Goal: Task Accomplishment & Management: Use online tool/utility

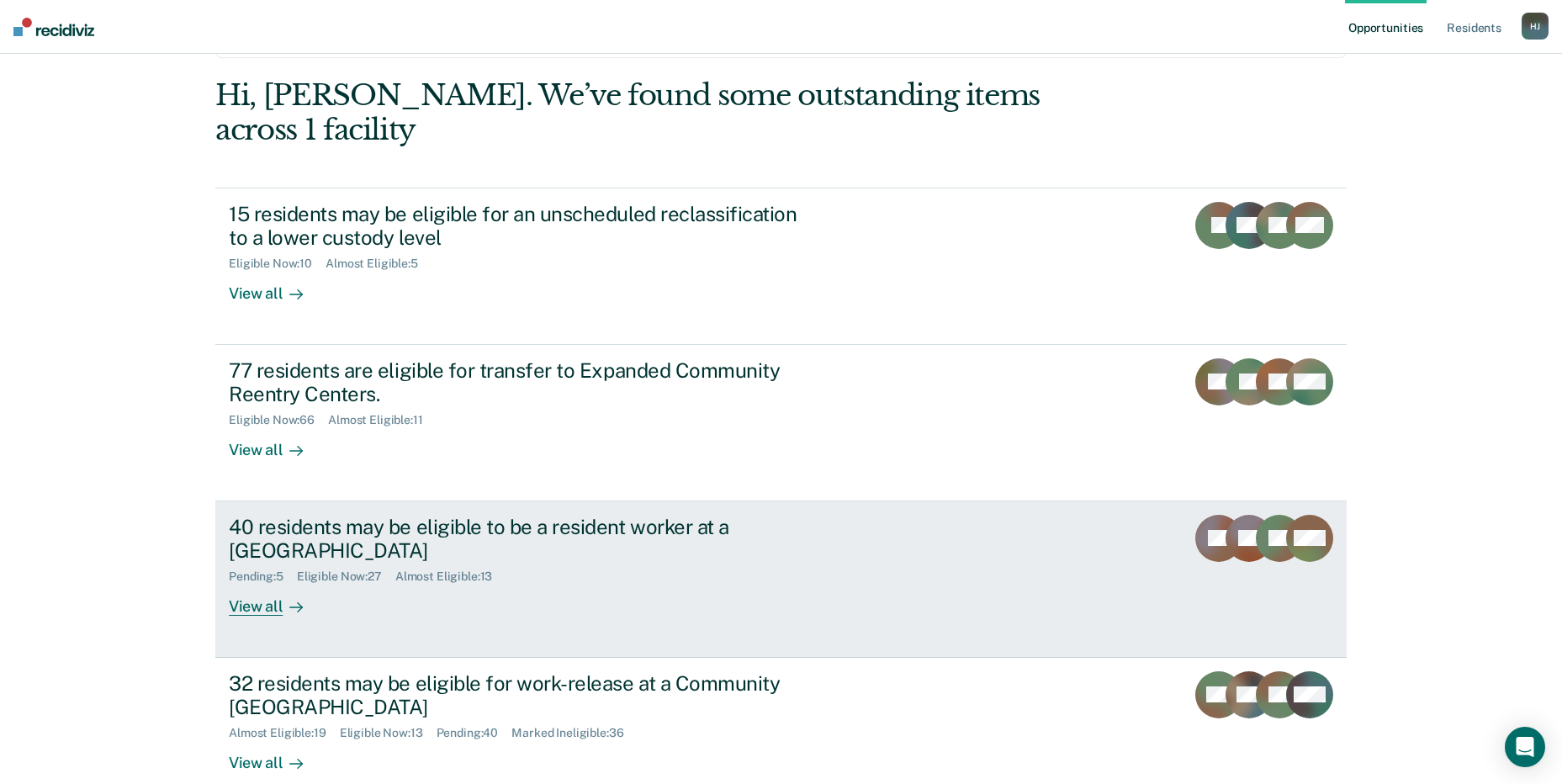
scroll to position [126, 0]
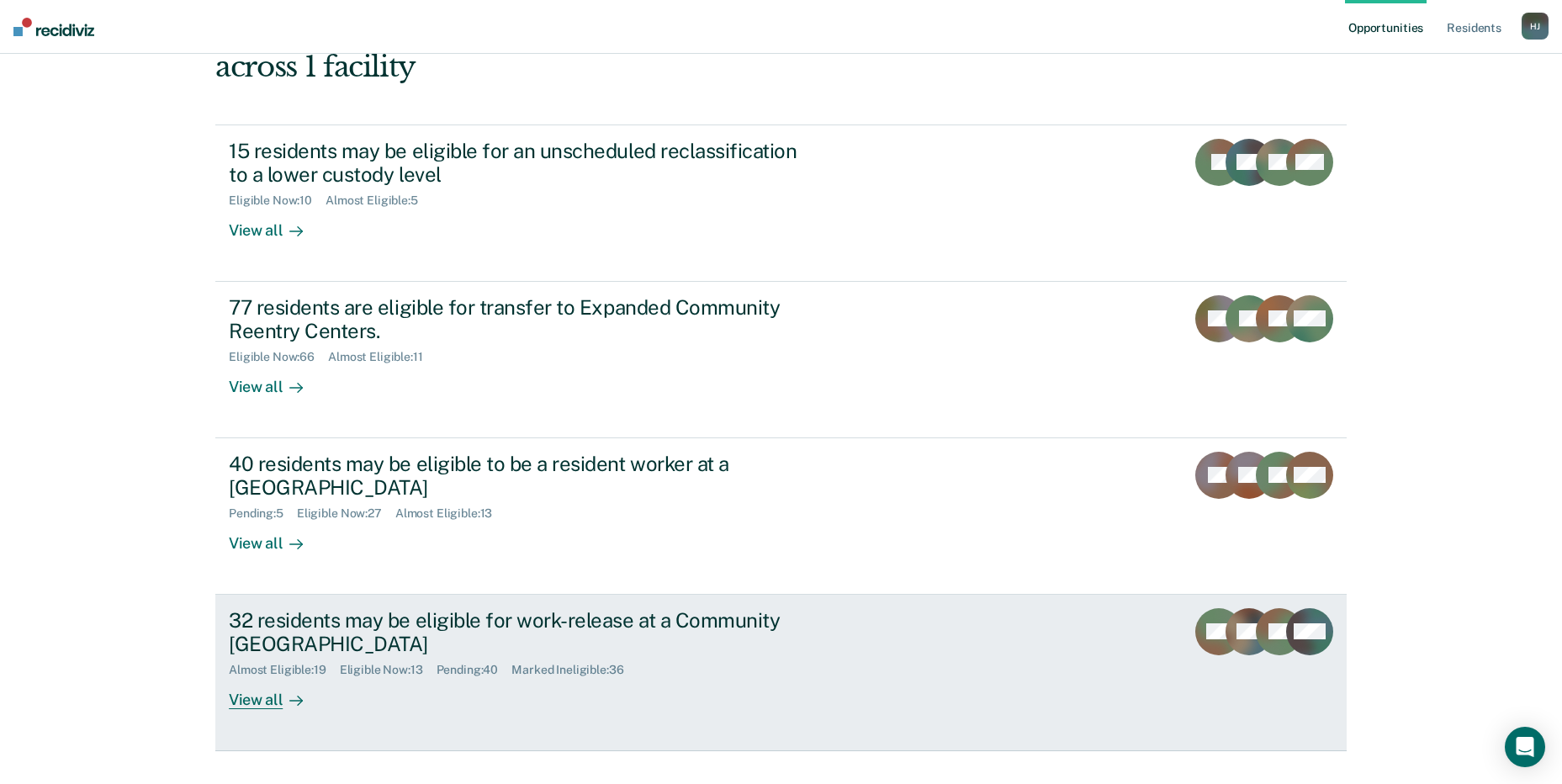
click at [253, 676] on div "View all" at bounding box center [276, 693] width 94 height 33
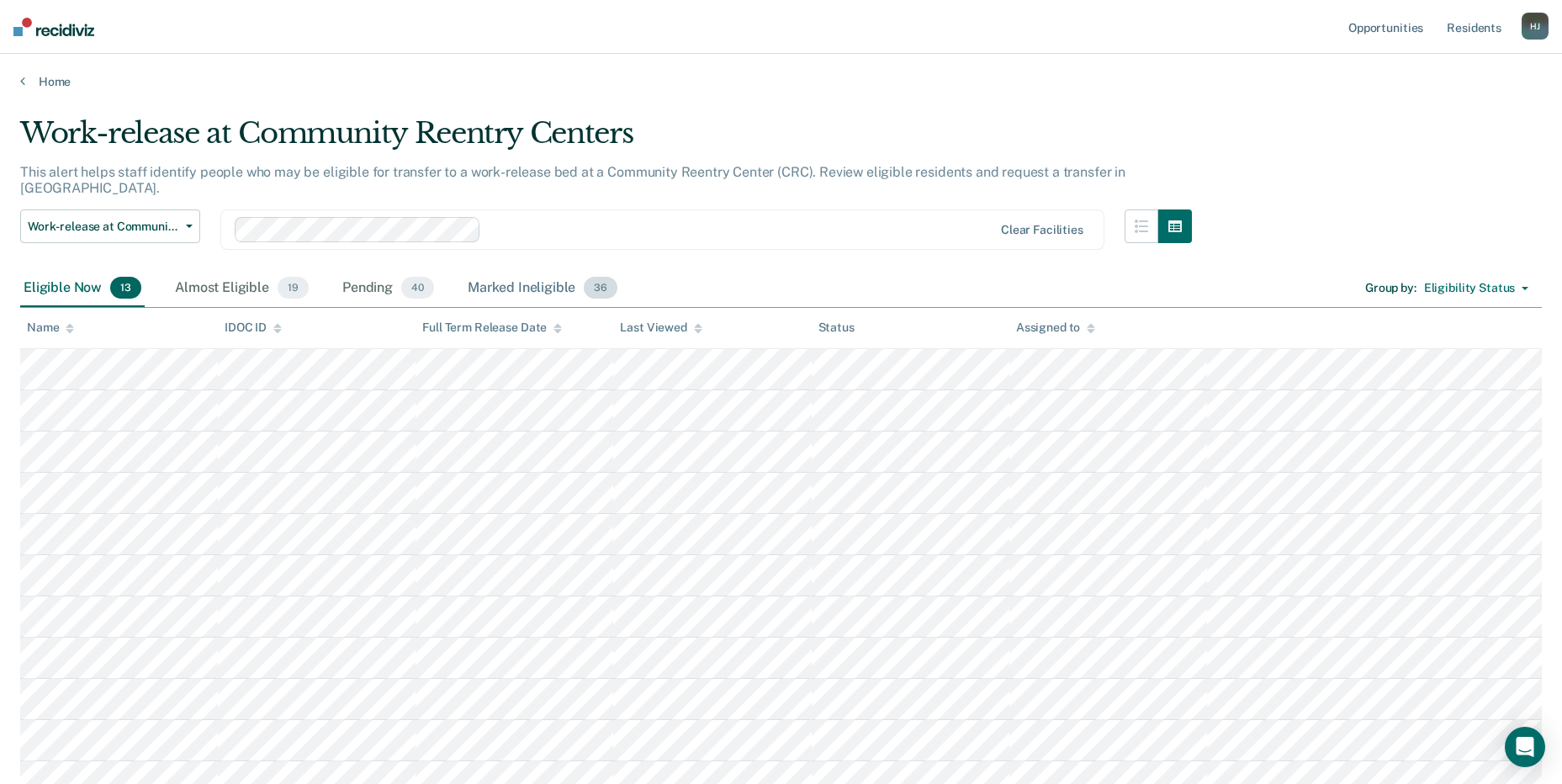
click at [497, 270] on div "Marked Ineligible 36" at bounding box center [542, 288] width 156 height 37
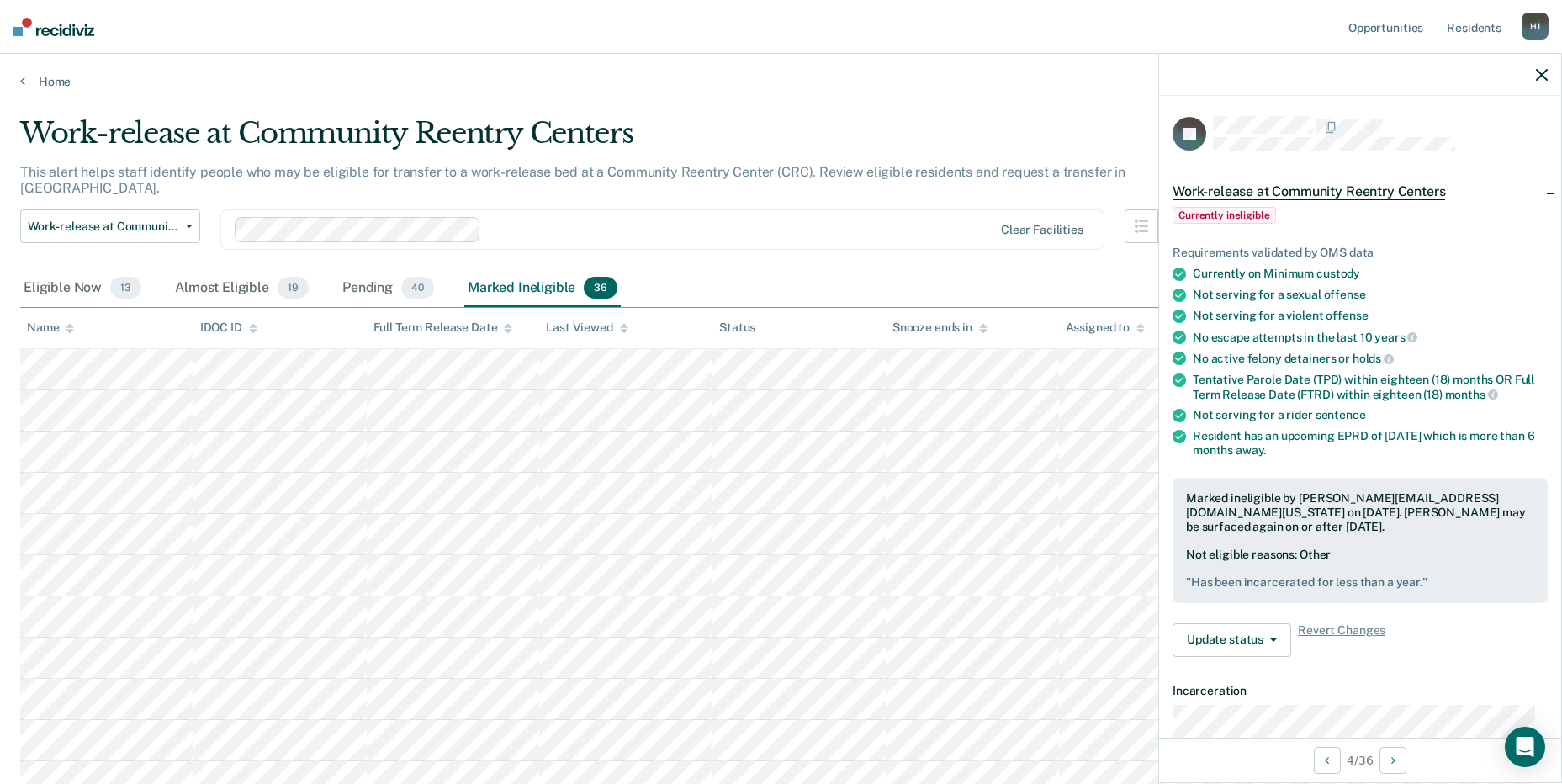
click at [1542, 75] on icon "button" at bounding box center [1541, 75] width 12 height 12
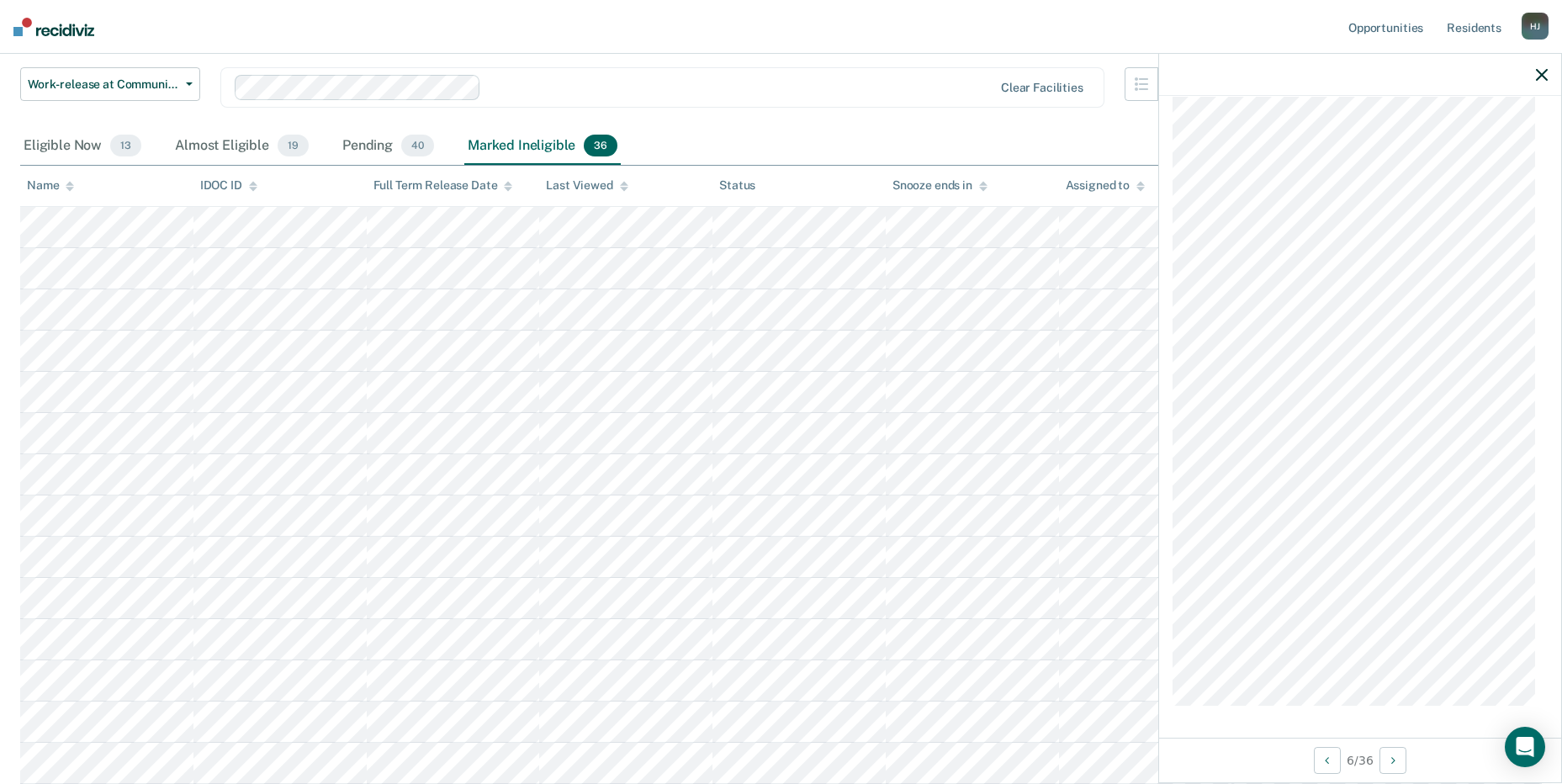
scroll to position [168, 0]
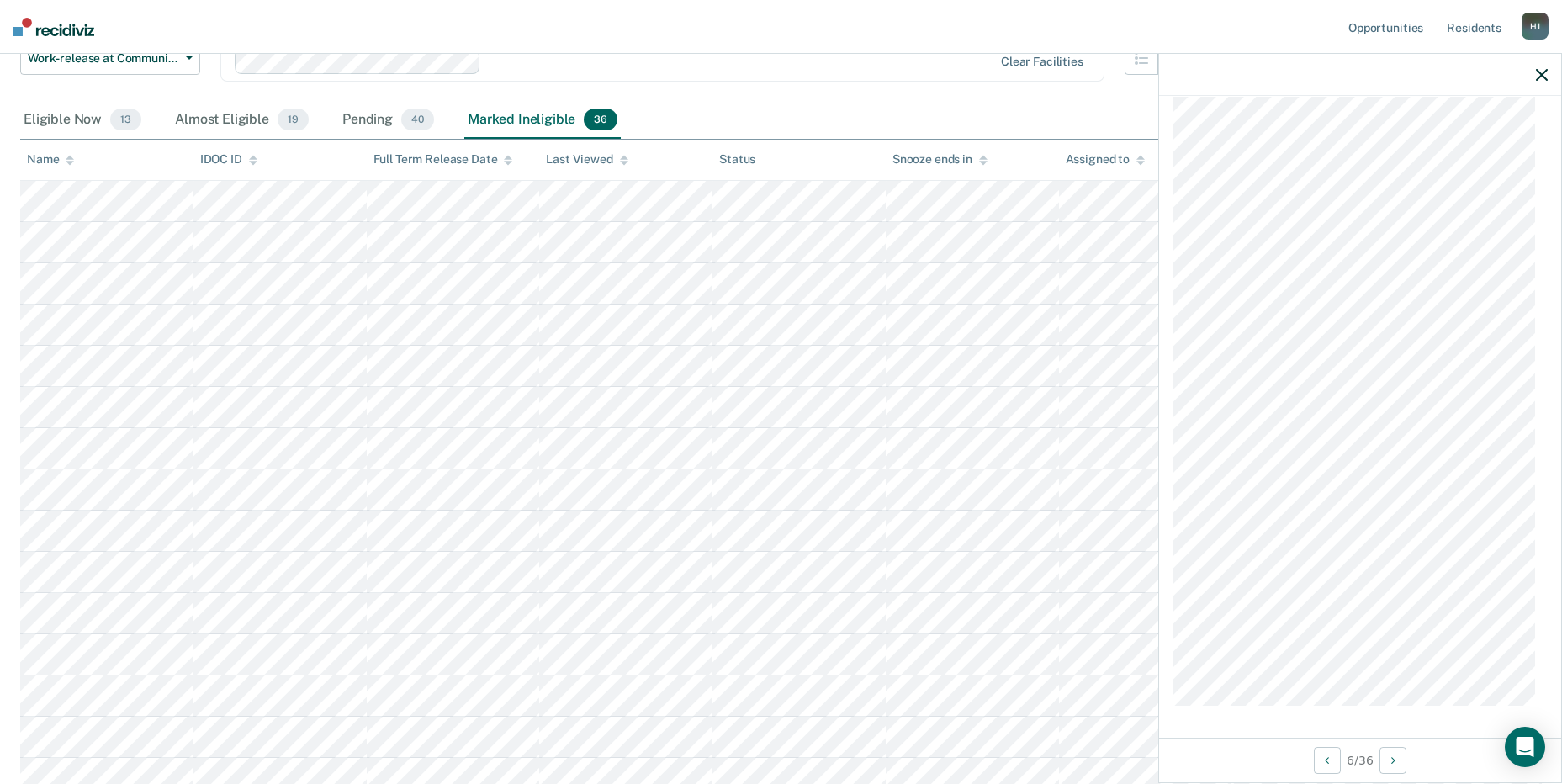
click at [1539, 73] on icon "button" at bounding box center [1541, 75] width 12 height 12
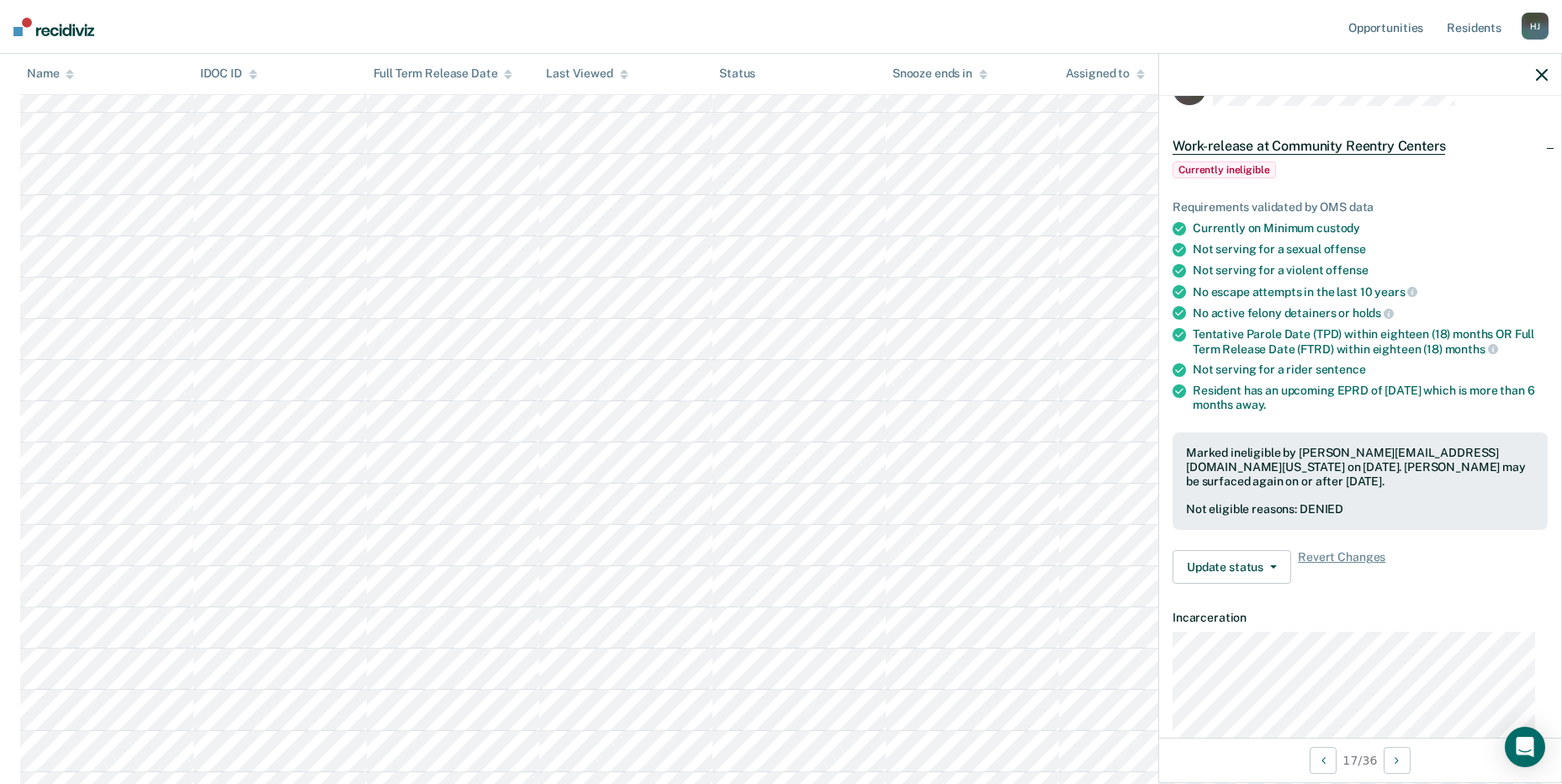
scroll to position [0, 0]
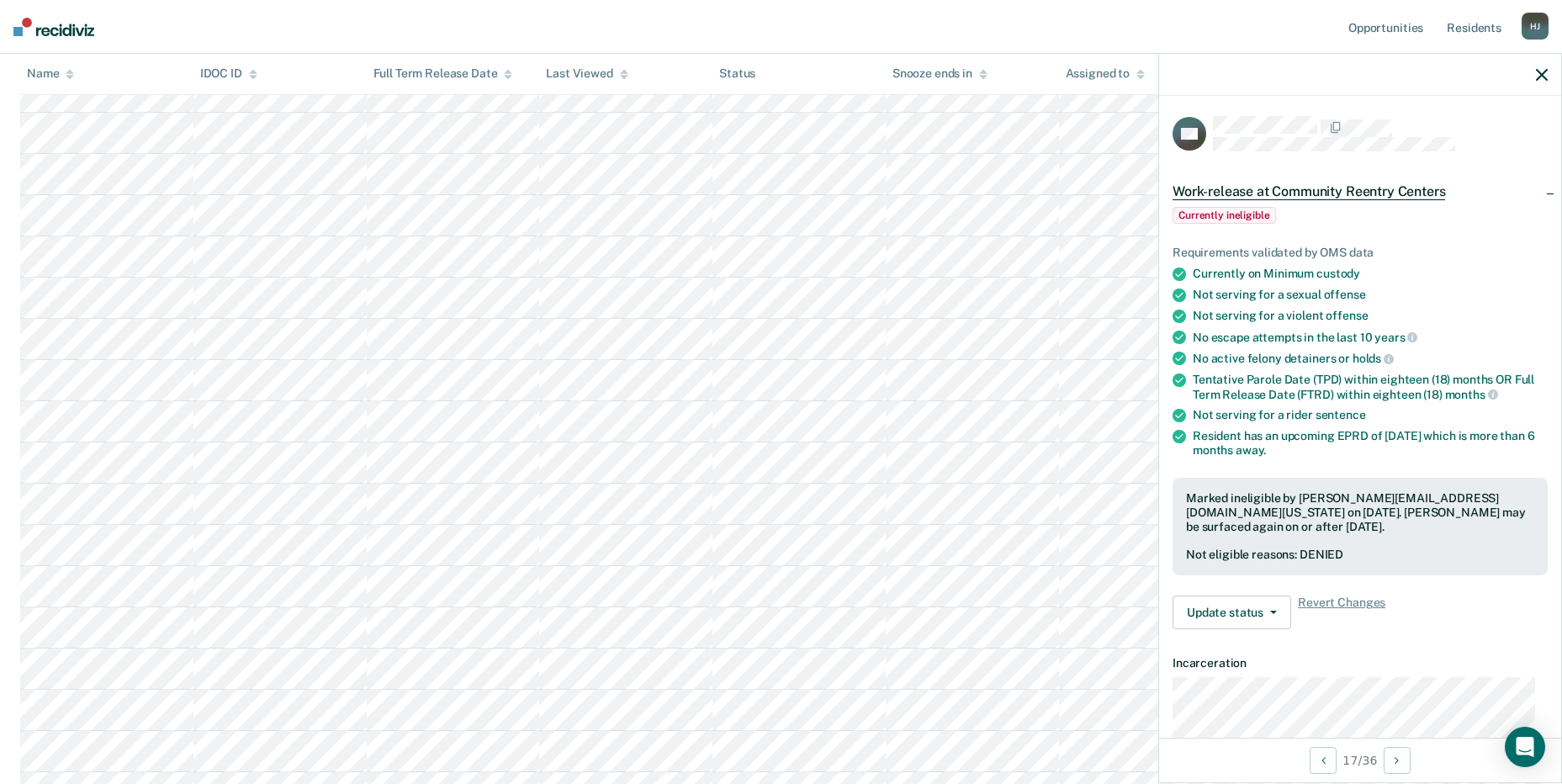
click at [1215, 211] on span "Currently ineligible" at bounding box center [1224, 215] width 103 height 17
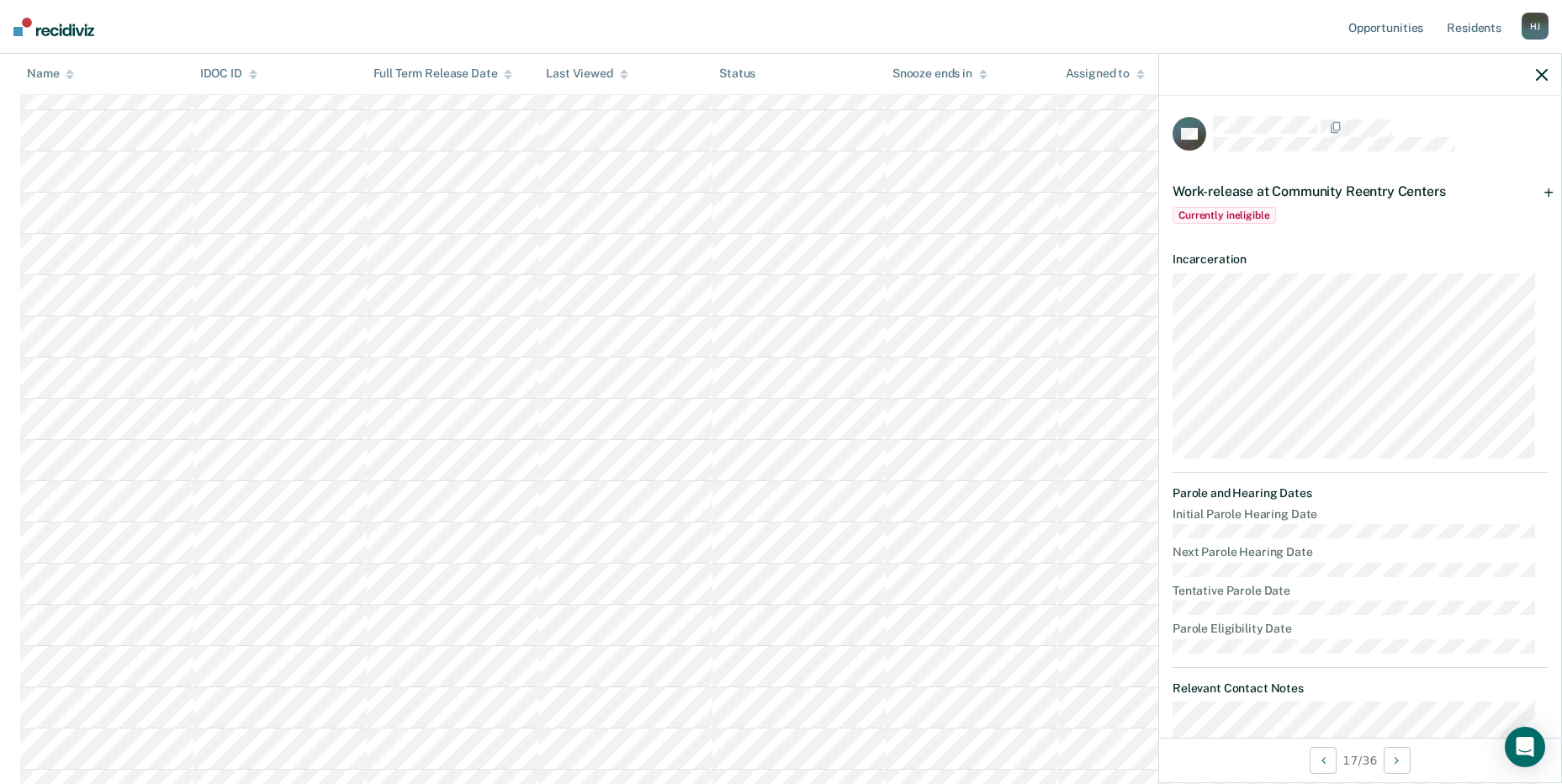
scroll to position [564, 0]
click at [1219, 210] on span "Currently ineligible" at bounding box center [1224, 215] width 103 height 17
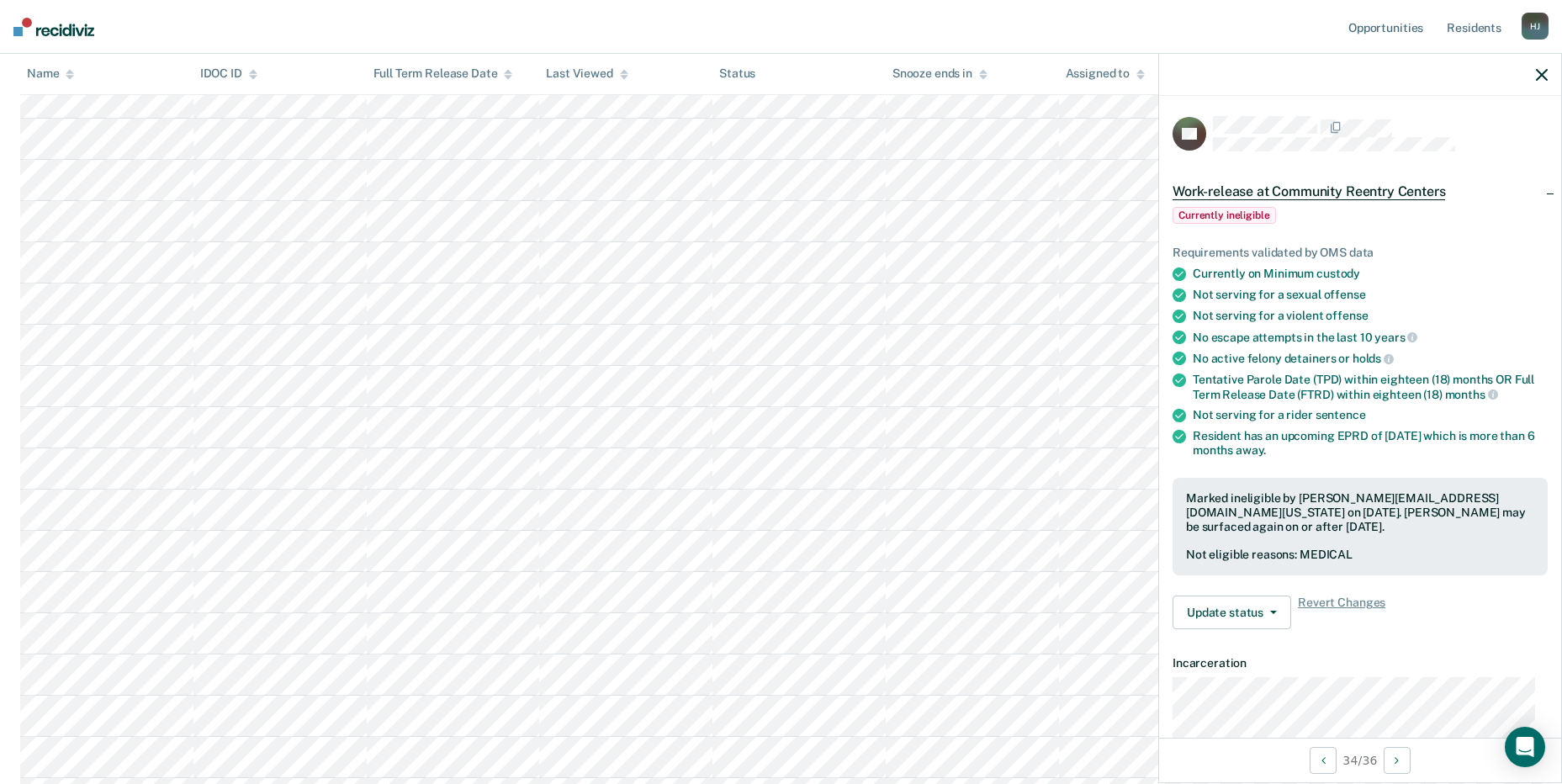
scroll to position [816, 0]
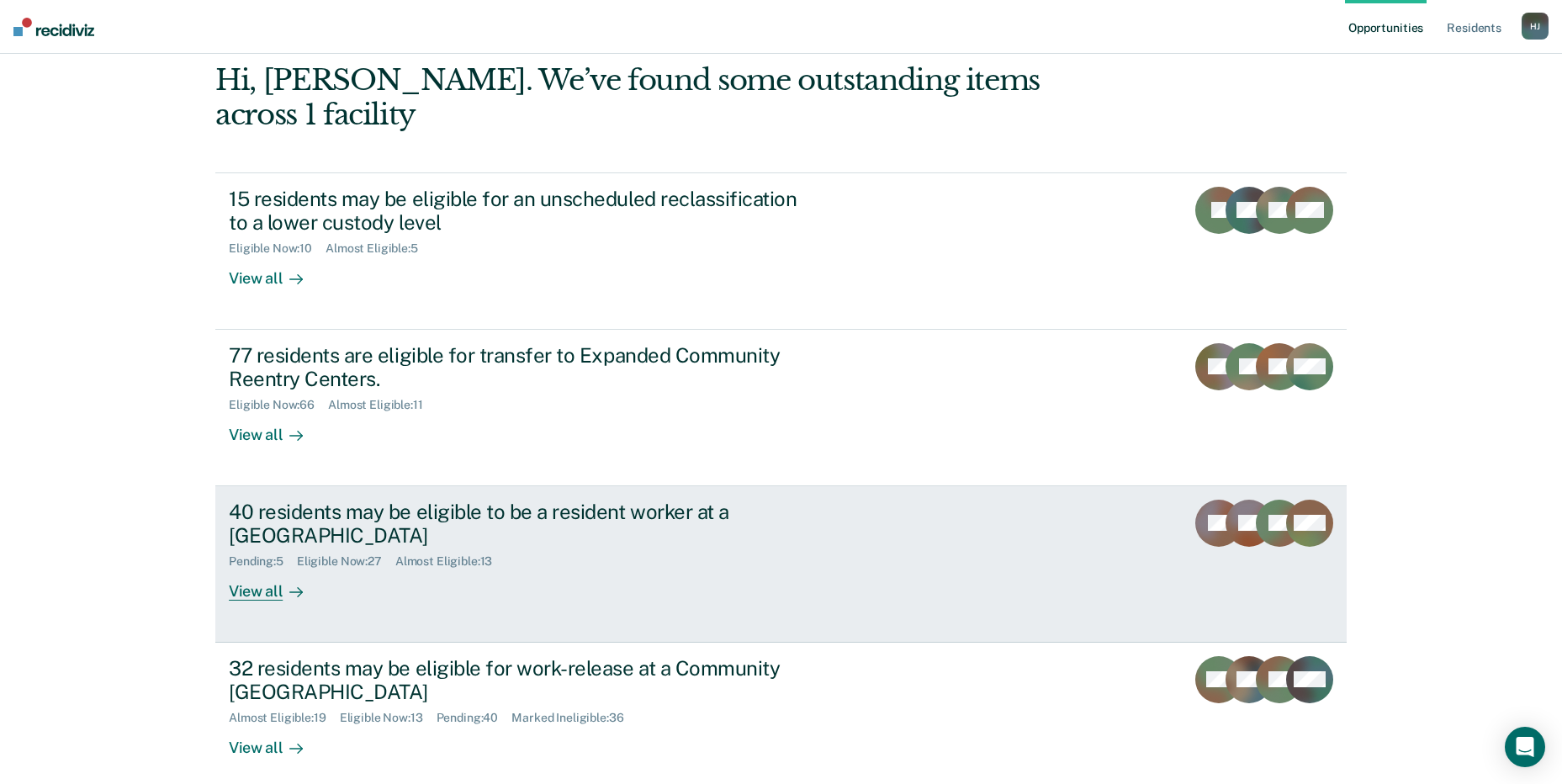
scroll to position [126, 0]
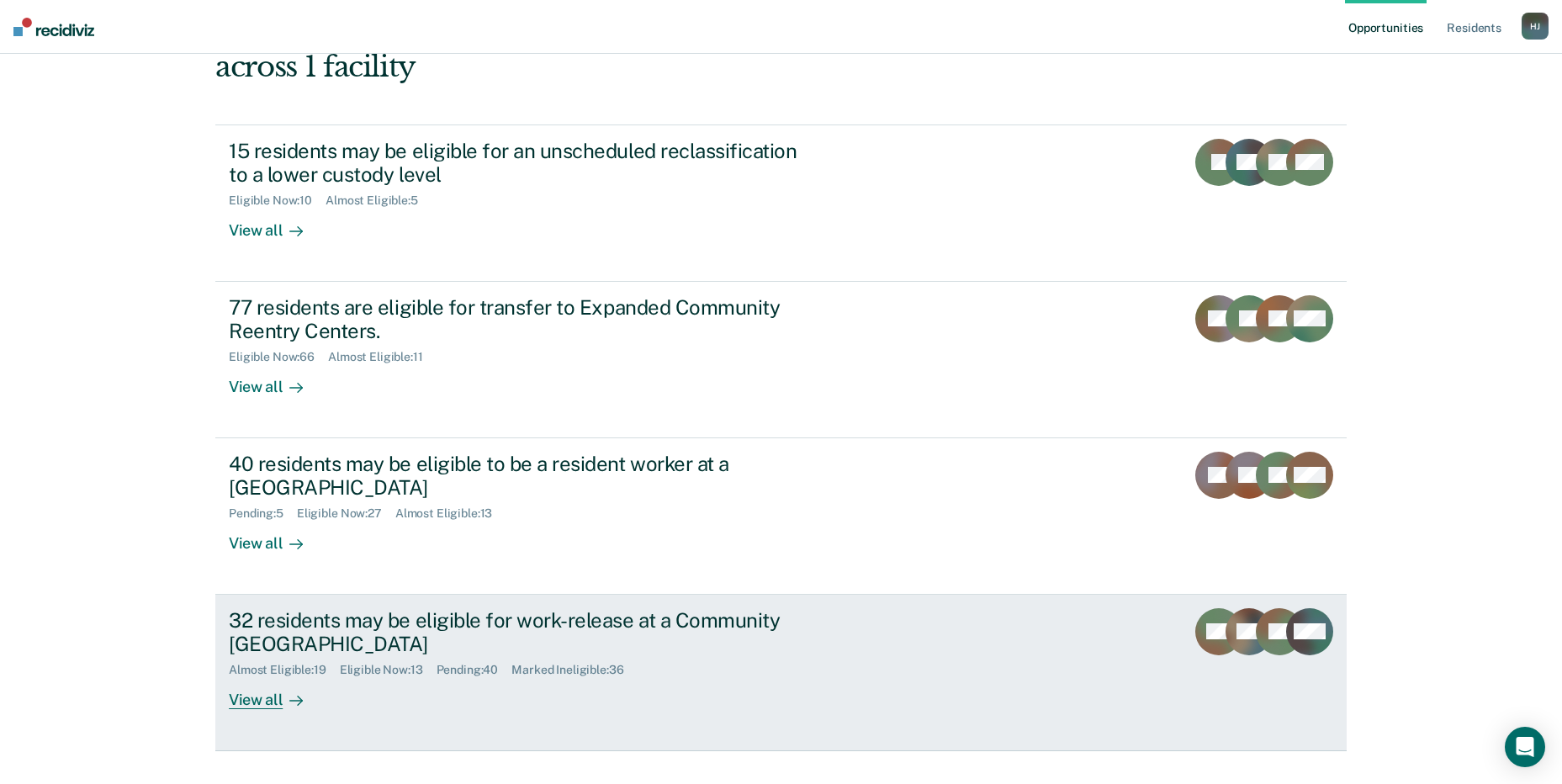
click at [258, 676] on div "View all" at bounding box center [276, 693] width 94 height 33
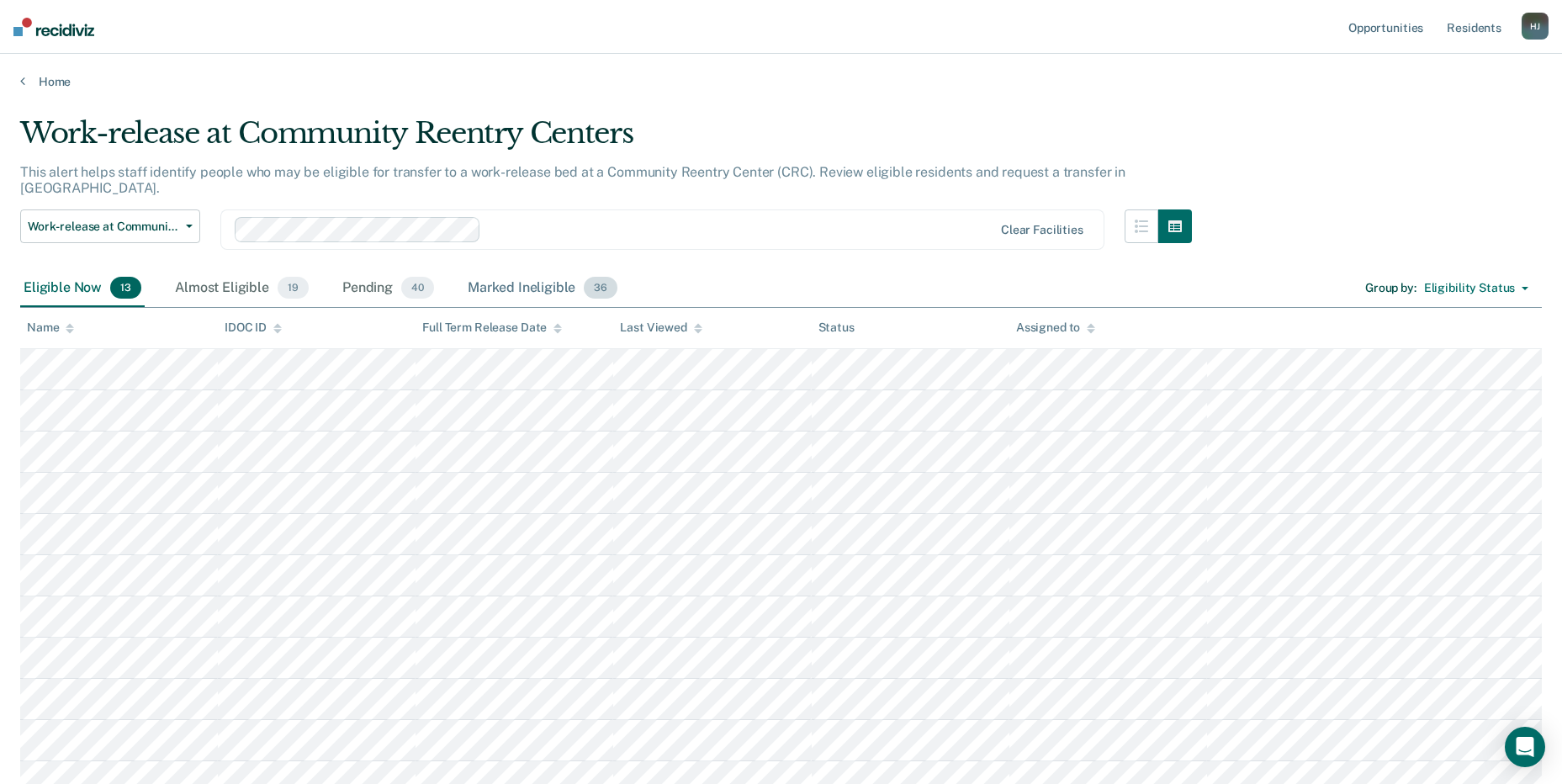
click at [543, 276] on div "Marked Ineligible 36" at bounding box center [542, 288] width 156 height 37
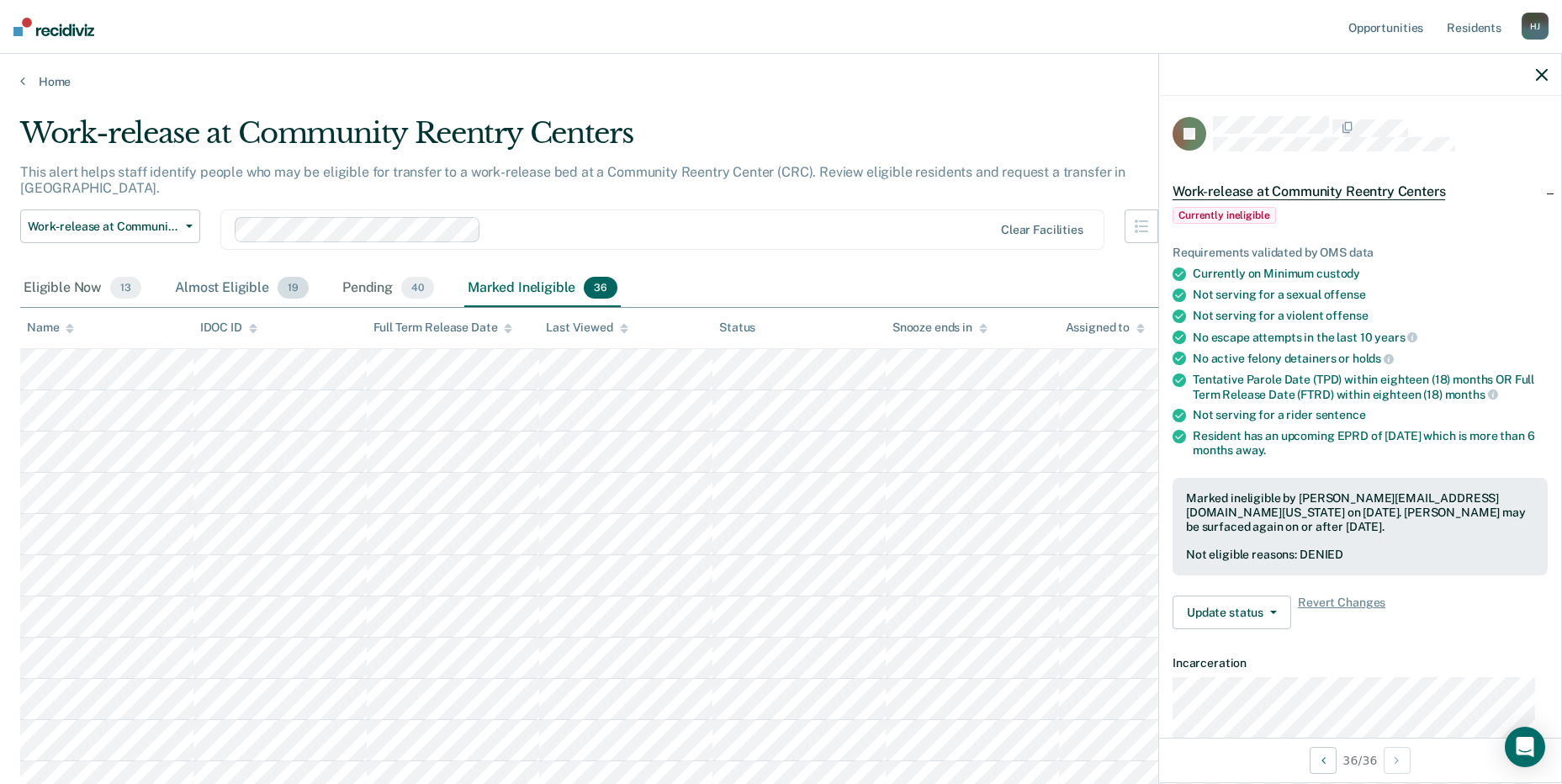
click at [237, 275] on div "Almost Eligible 19" at bounding box center [241, 288] width 141 height 37
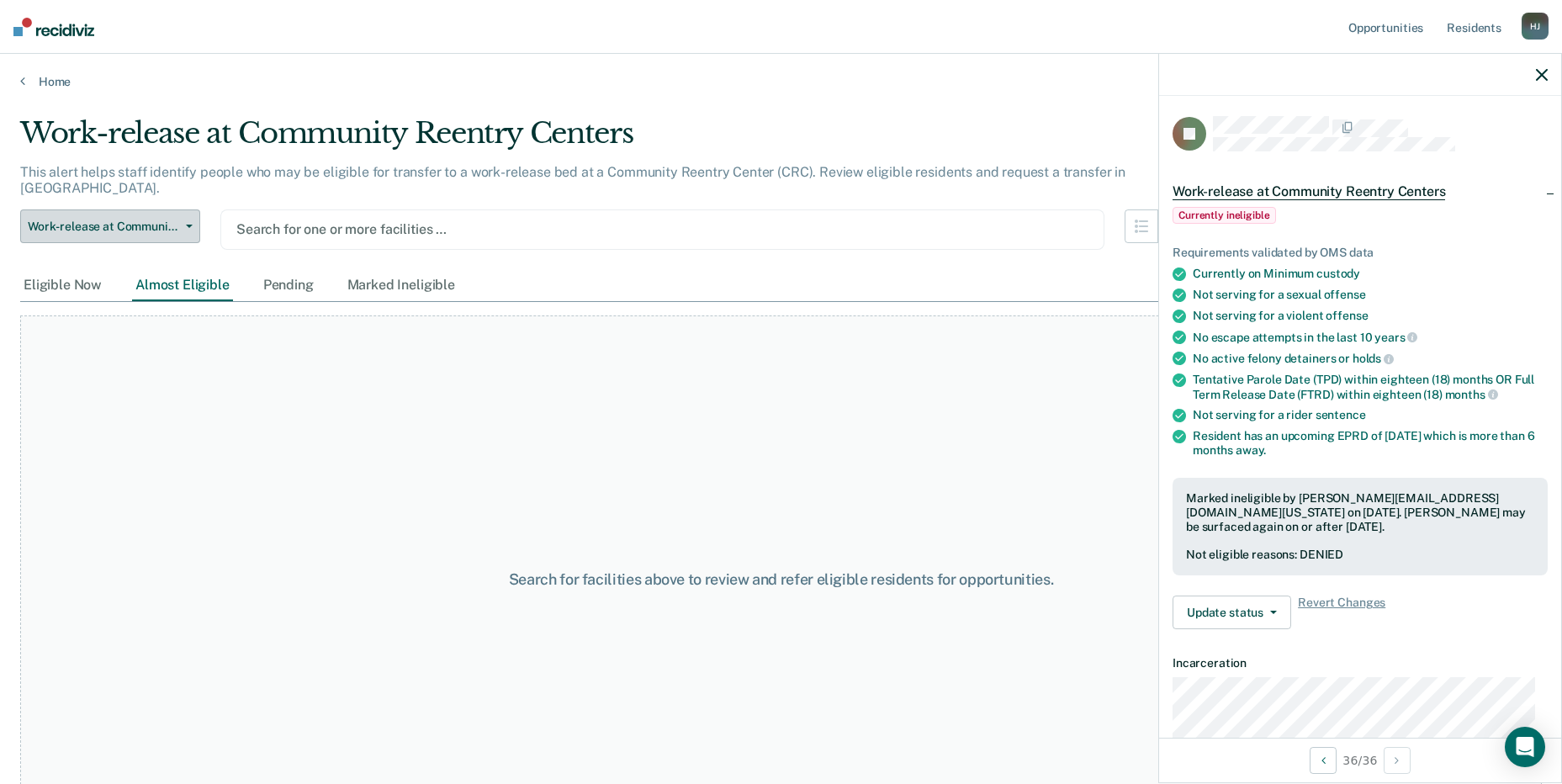
click at [183, 216] on button "Work-release at Community Reentry Centers" at bounding box center [110, 226] width 180 height 34
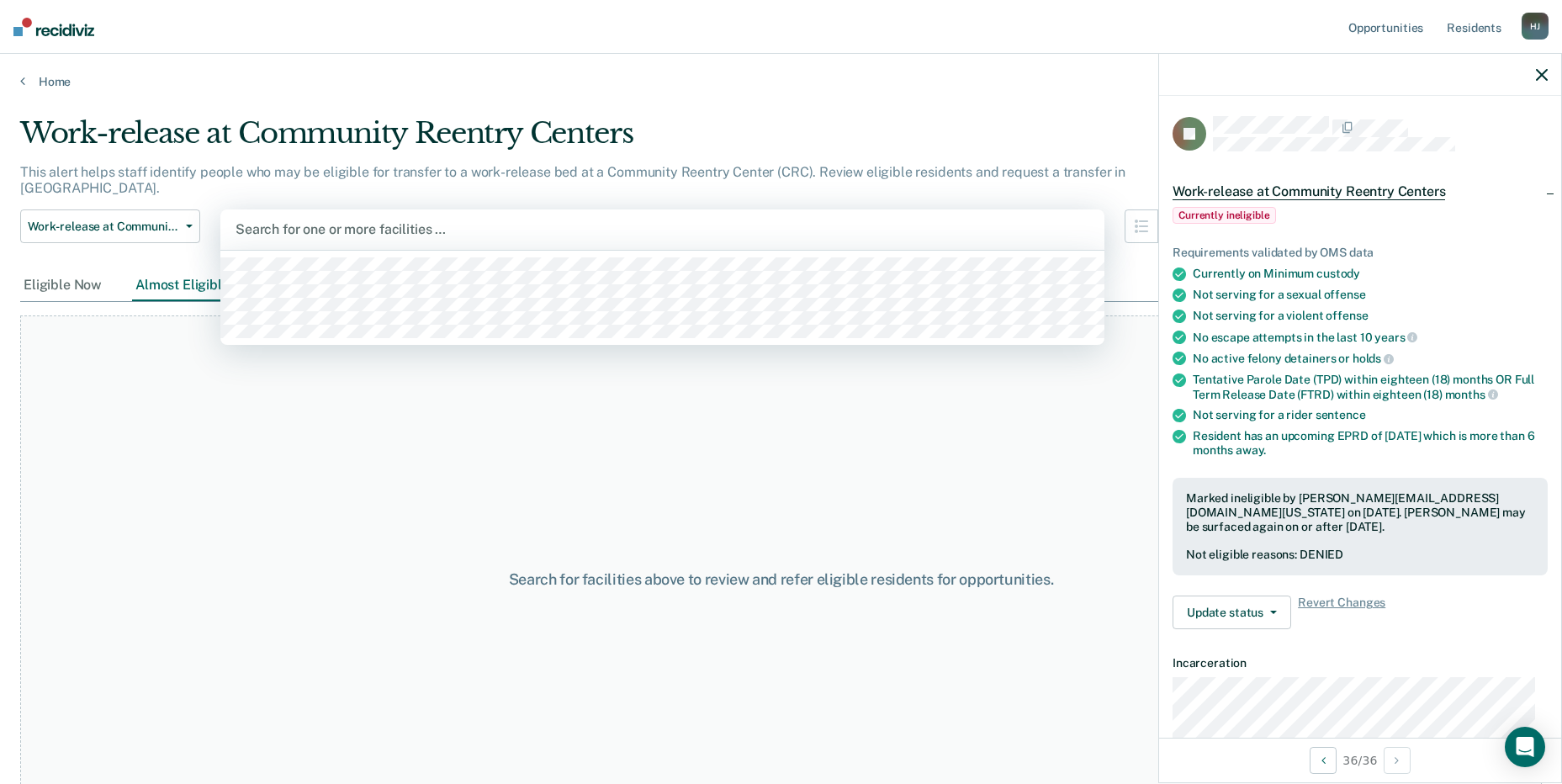
click at [331, 219] on div at bounding box center [662, 228] width 853 height 19
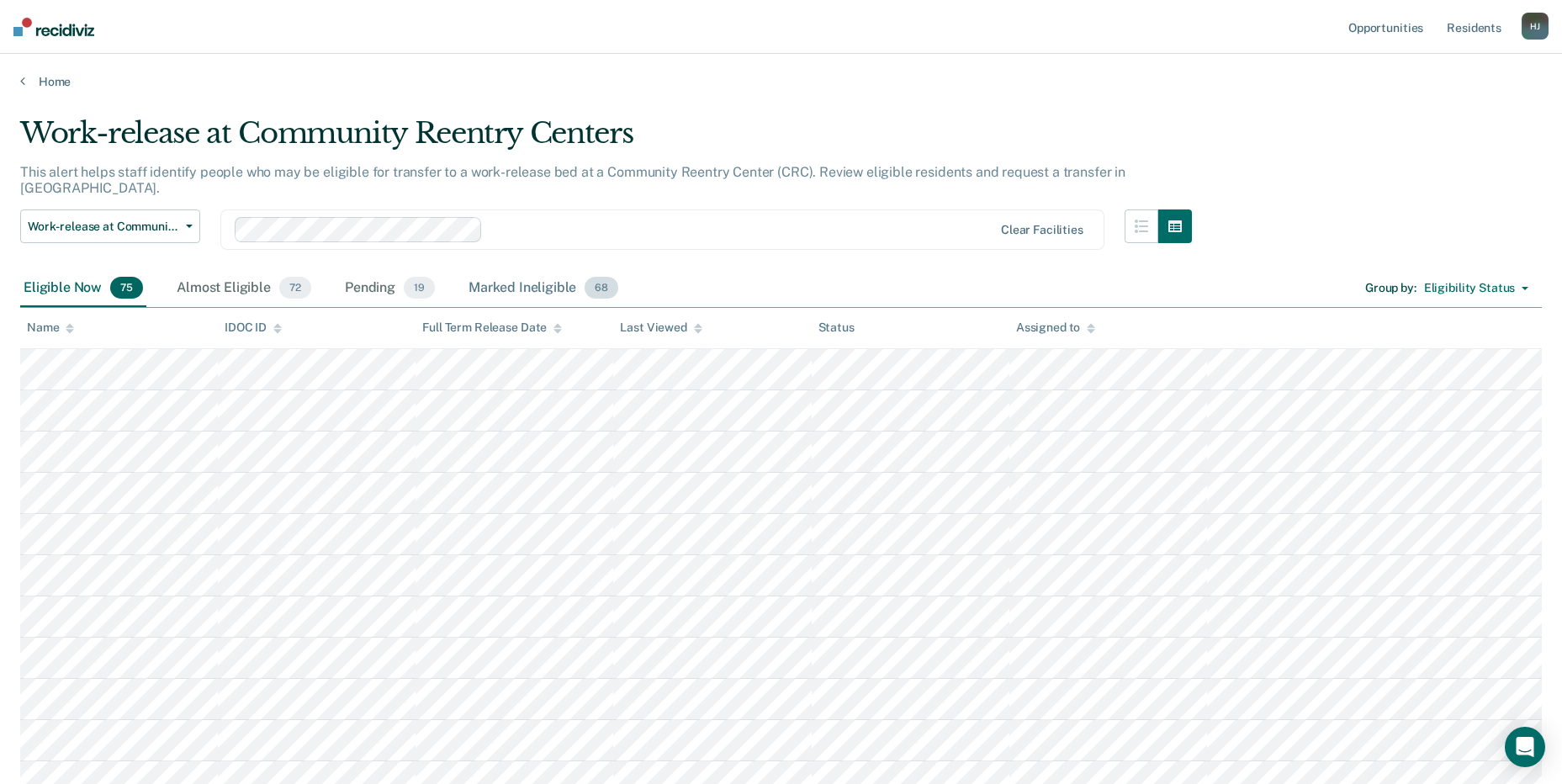
click at [530, 270] on div "Marked Ineligible 68" at bounding box center [543, 288] width 156 height 37
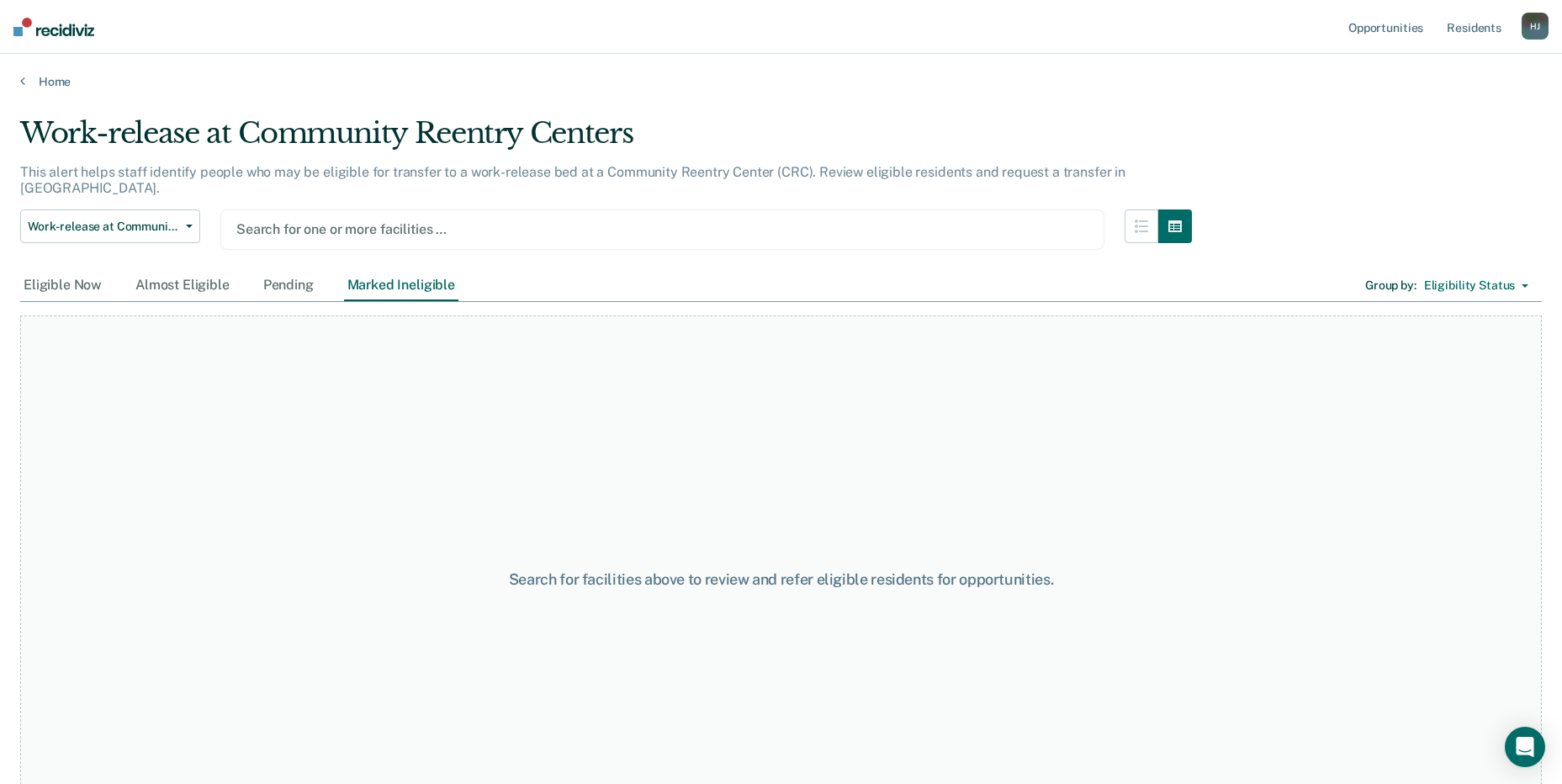
click at [418, 219] on div at bounding box center [663, 228] width 852 height 19
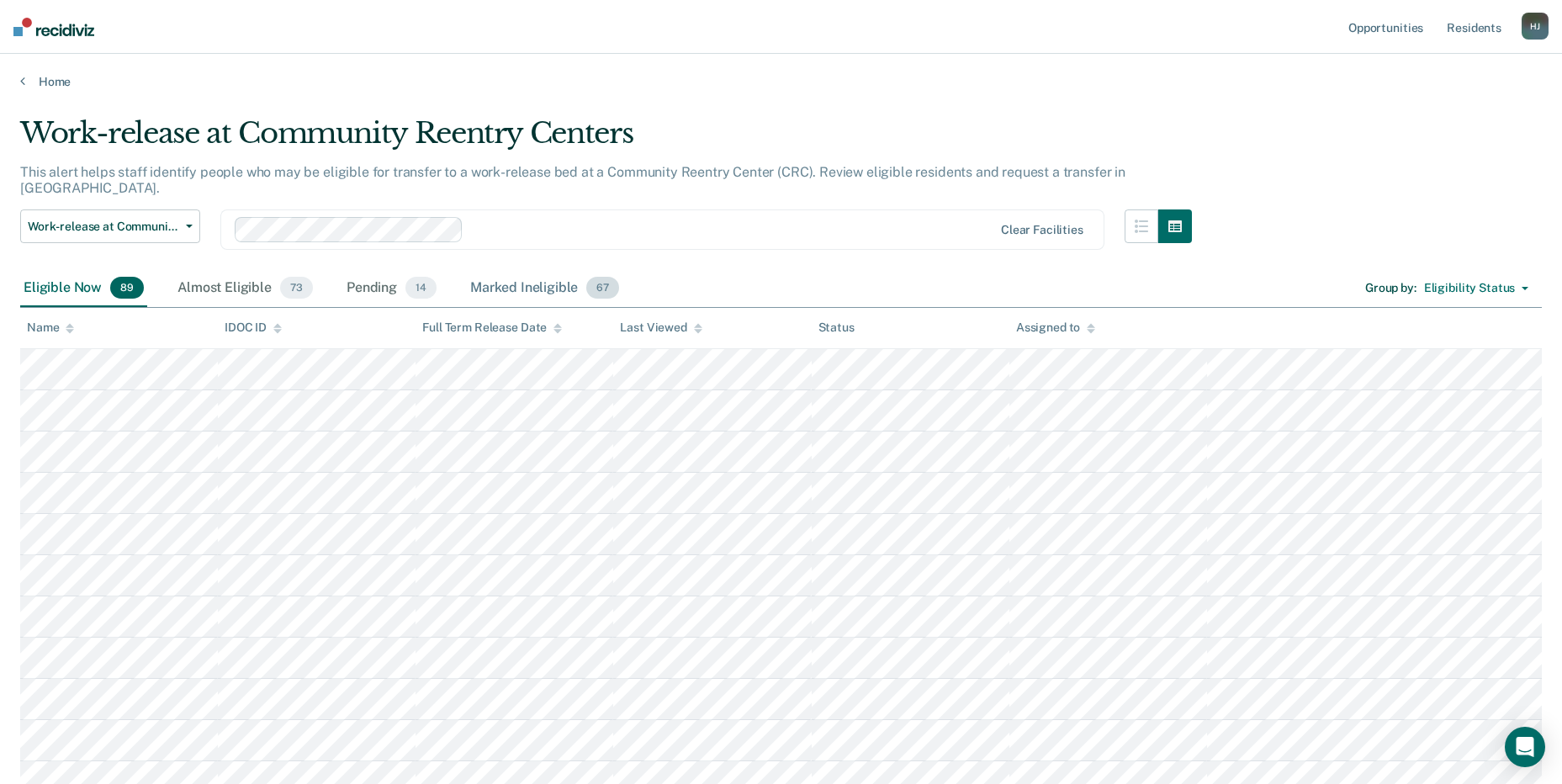
click at [518, 270] on div "Marked Ineligible 67" at bounding box center [544, 288] width 156 height 37
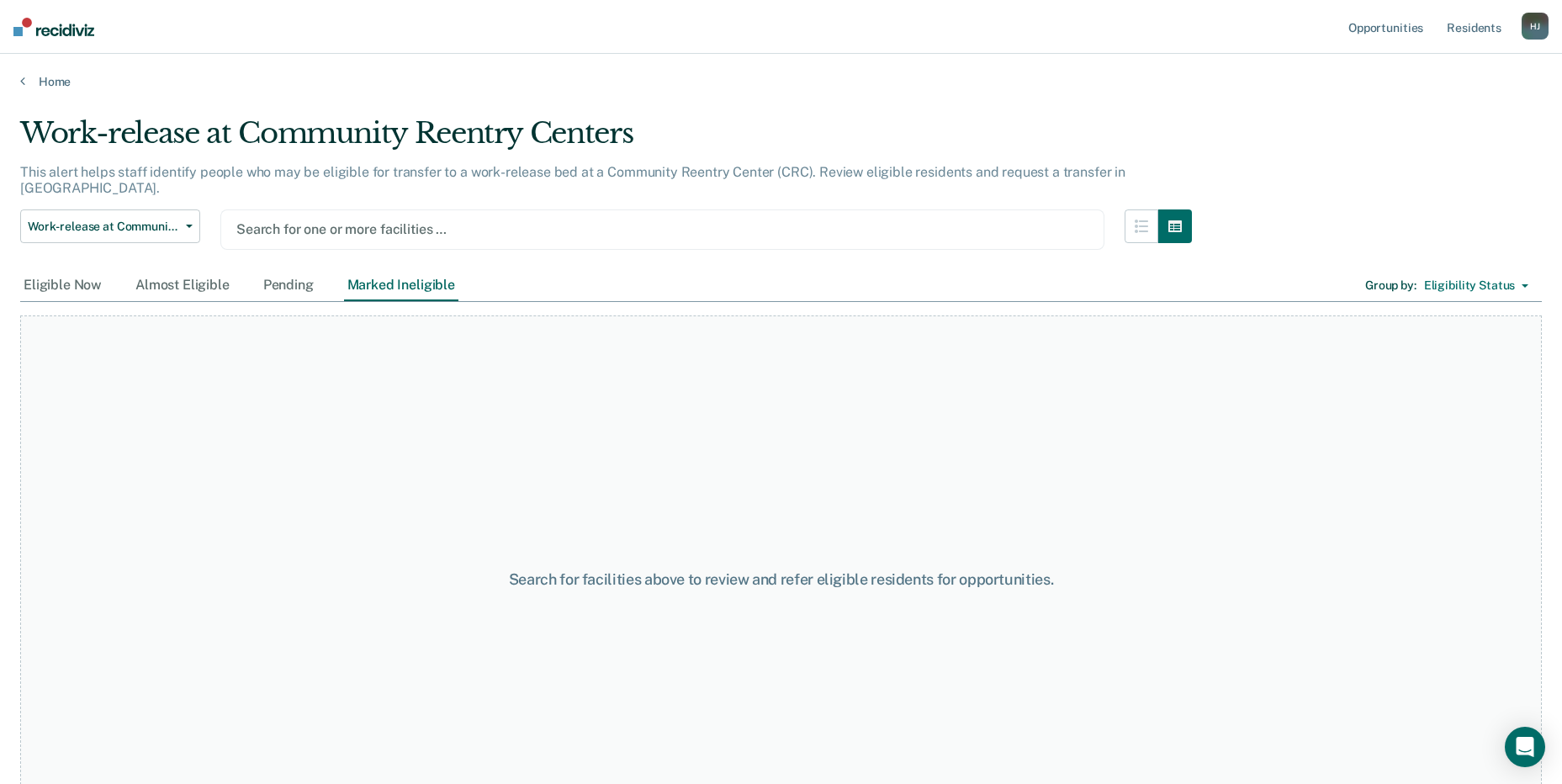
click at [435, 219] on div at bounding box center [663, 228] width 852 height 19
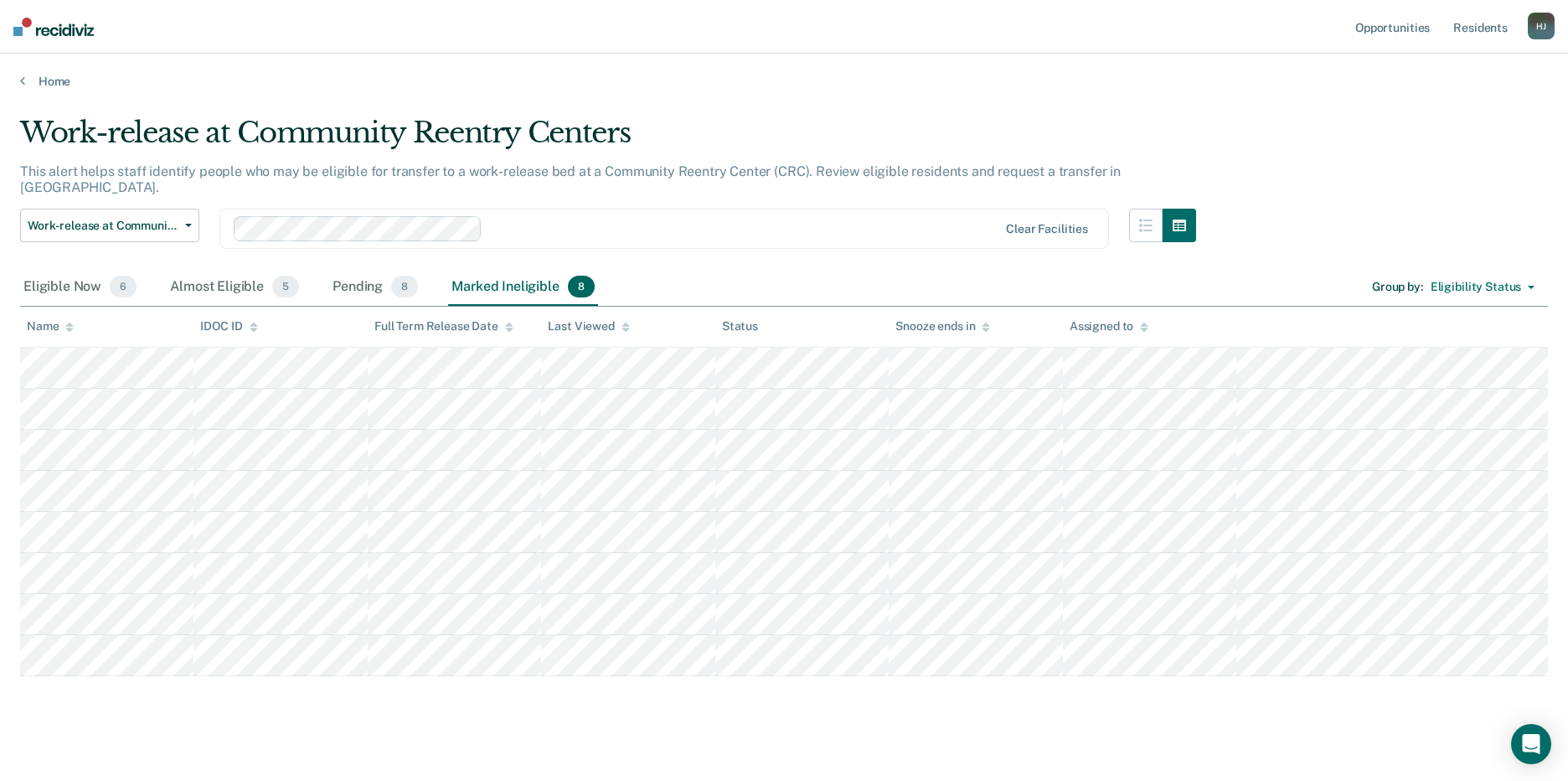
click at [486, 271] on div "Marked Ineligible 8" at bounding box center [524, 287] width 150 height 37
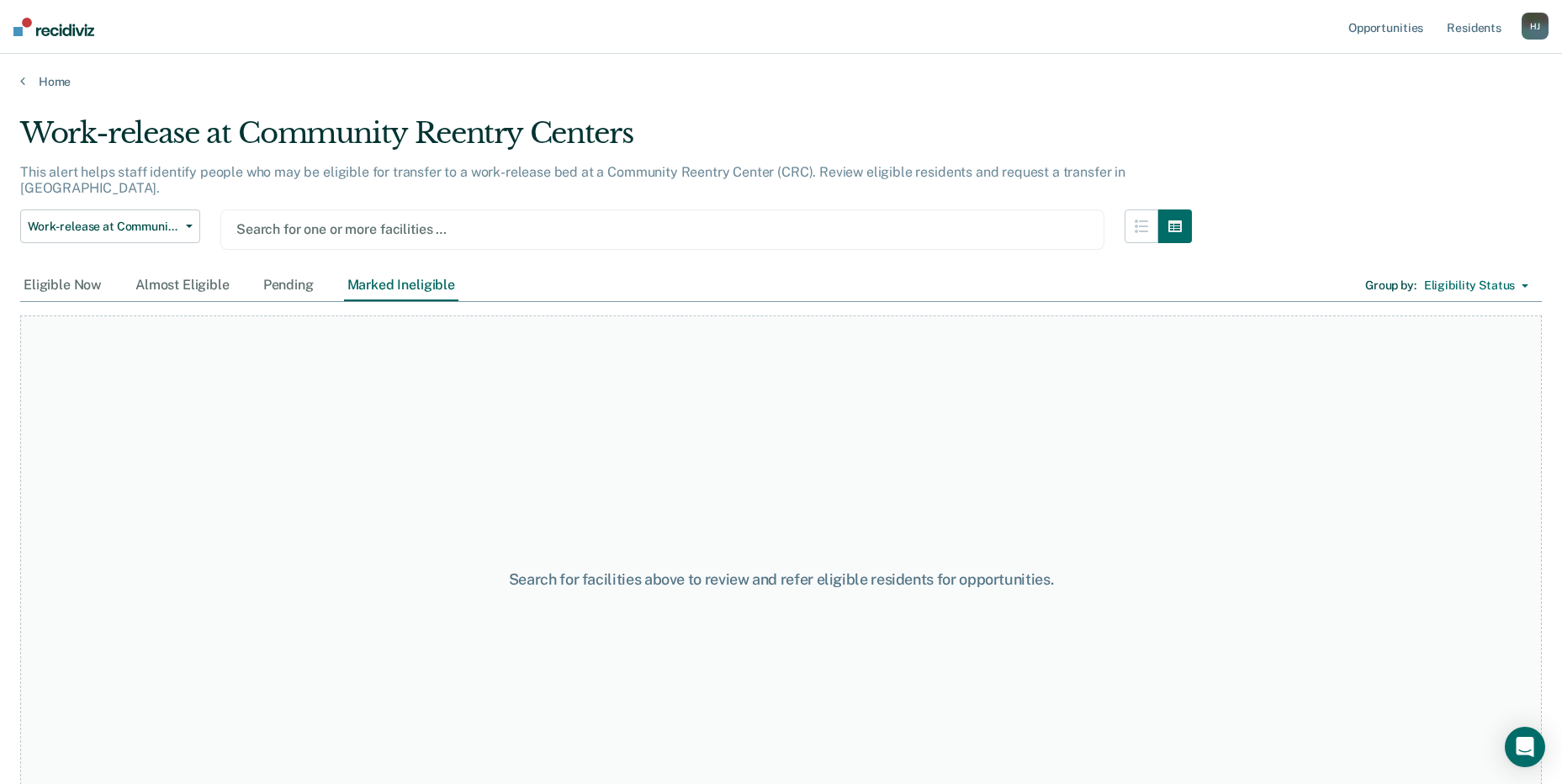
click at [403, 219] on div at bounding box center [663, 228] width 852 height 19
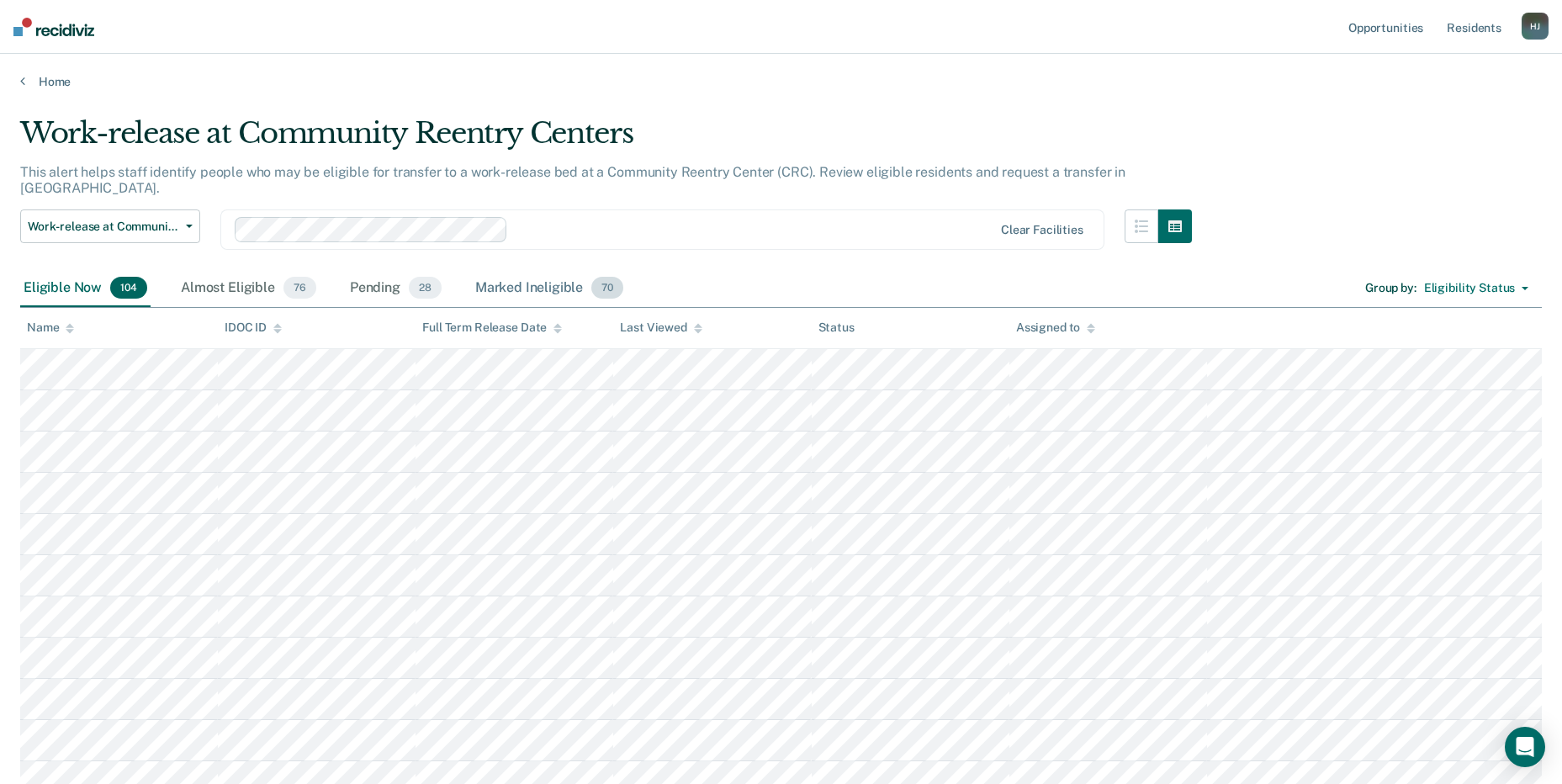
click at [540, 270] on div "Marked Ineligible 70" at bounding box center [550, 288] width 155 height 37
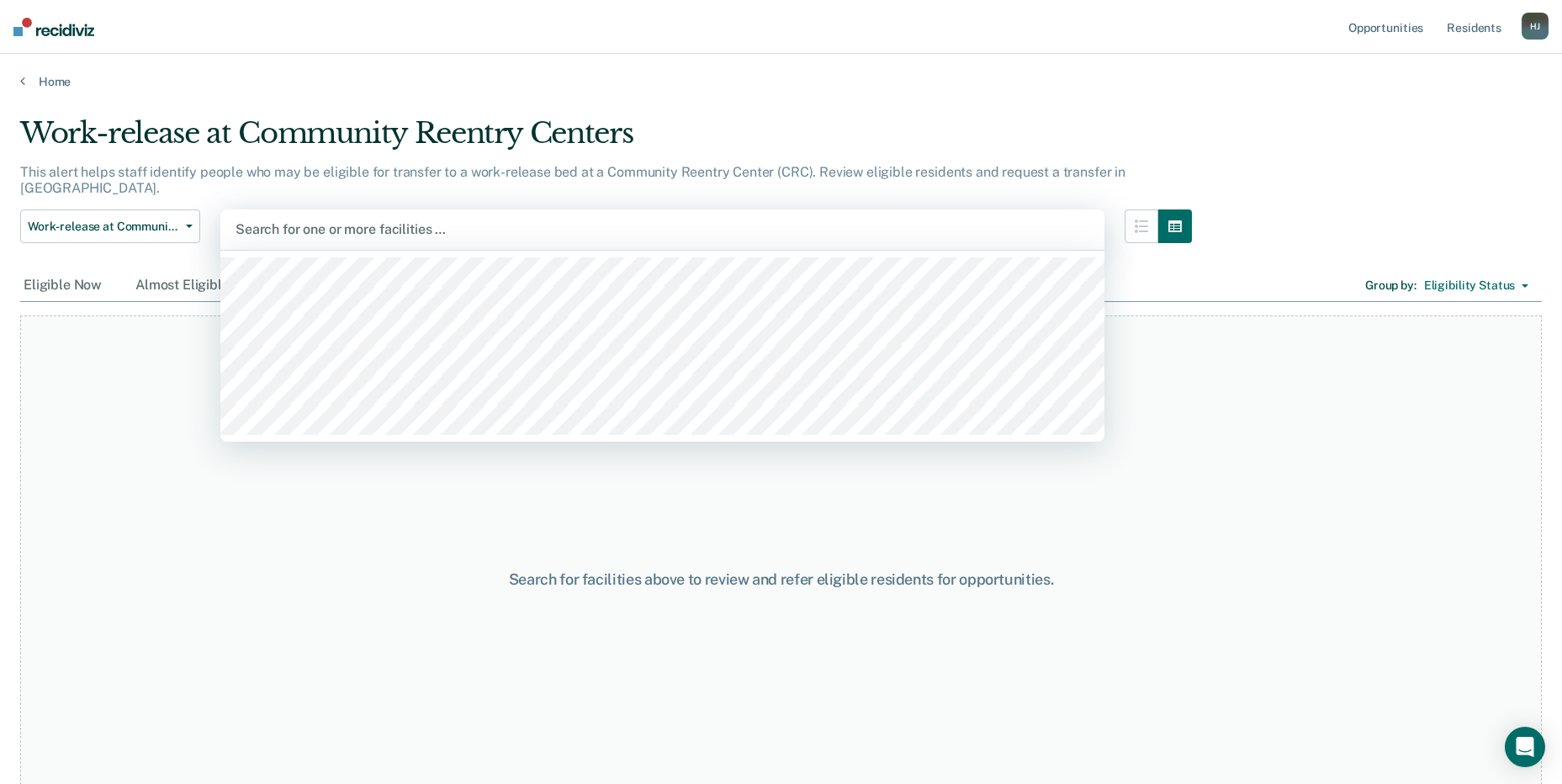
click at [409, 219] on div at bounding box center [662, 228] width 853 height 19
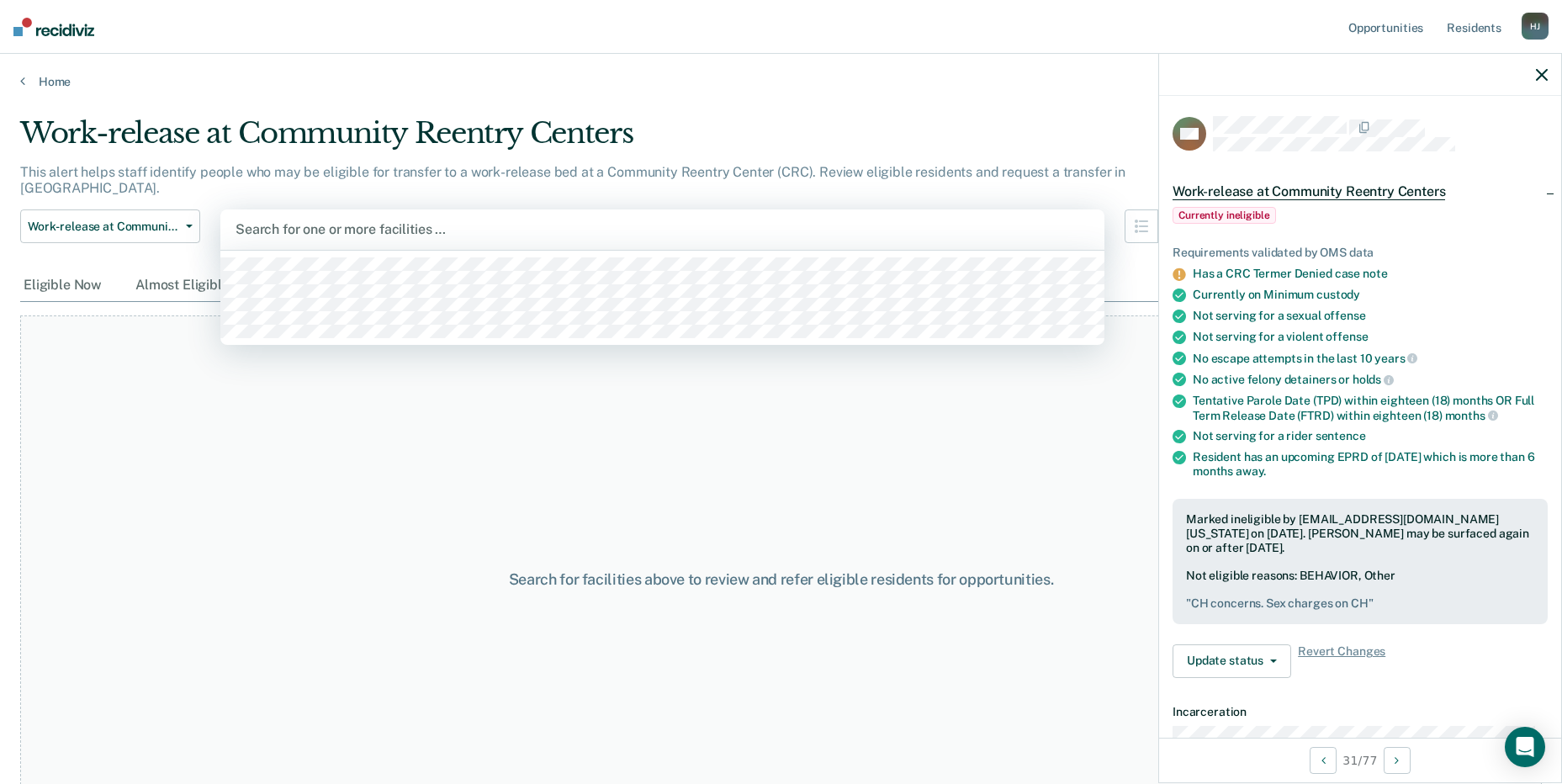
click at [365, 219] on div at bounding box center [662, 228] width 853 height 19
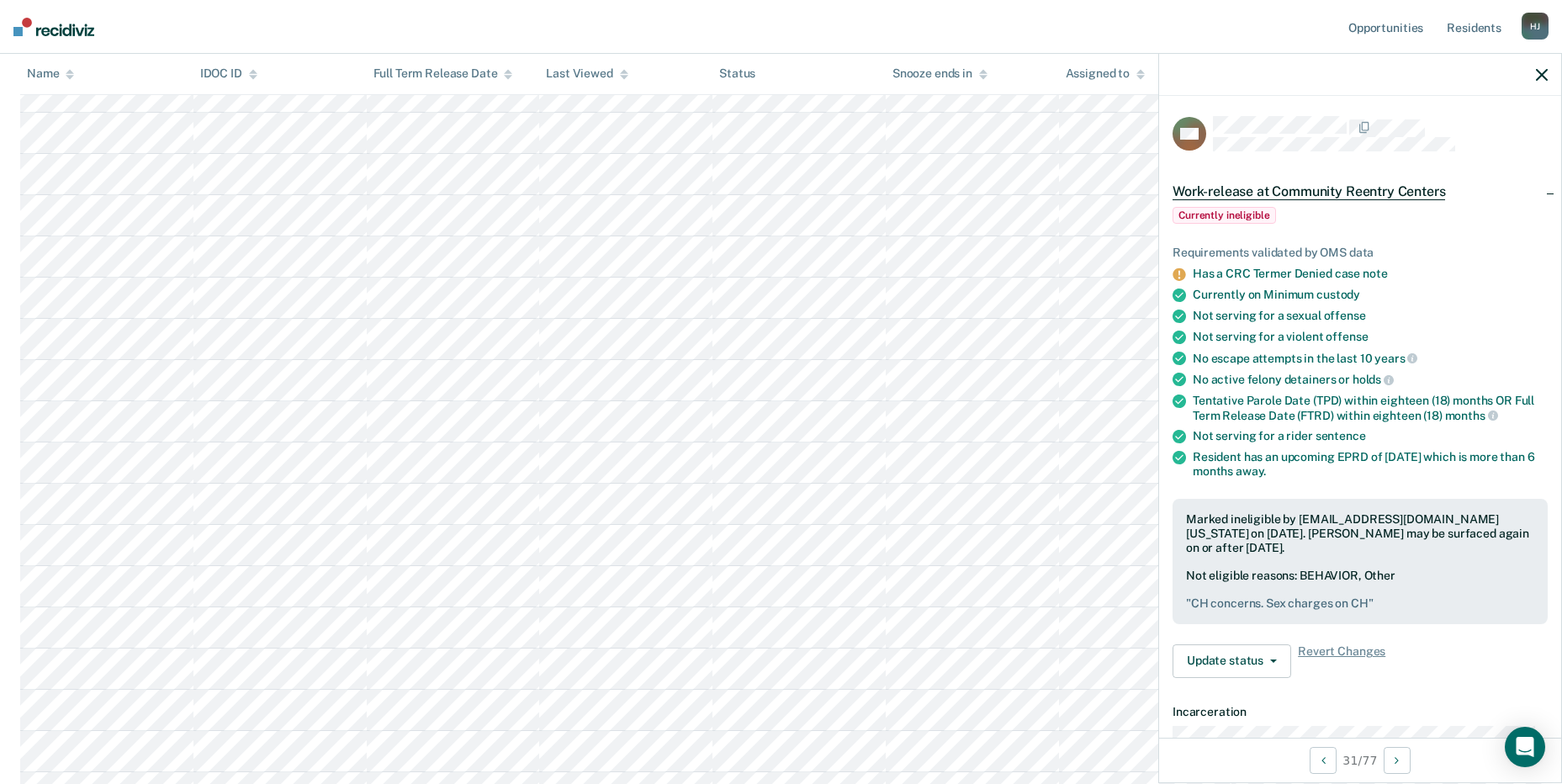
scroll to position [1421, 0]
